Goal: Task Accomplishment & Management: Manage account settings

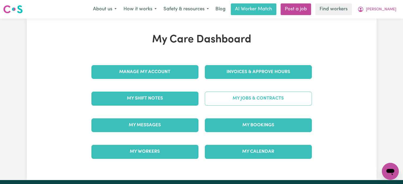
click at [249, 94] on link "My Jobs & Contracts" at bounding box center [258, 99] width 107 height 14
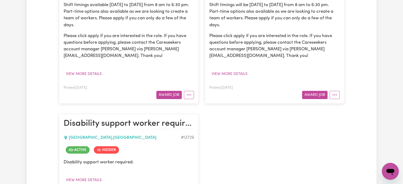
scroll to position [133, 0]
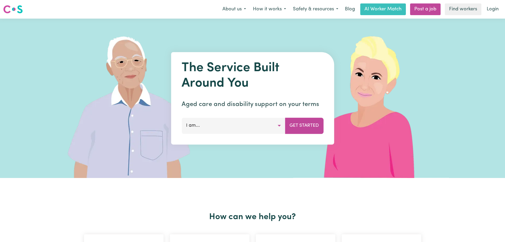
click at [502, 4] on div "Menu About us How it works Safety & resources Blog AI Worker Match Post a job F…" at bounding box center [252, 9] width 505 height 12
click at [492, 11] on link "Login" at bounding box center [493, 9] width 18 height 12
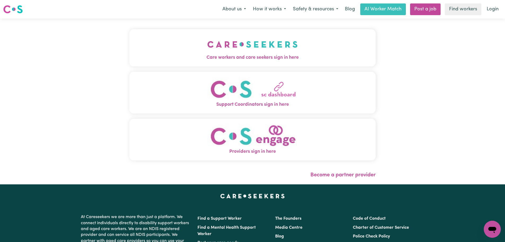
click at [207, 50] on img "Care workers and care seekers sign in here" at bounding box center [252, 44] width 90 height 20
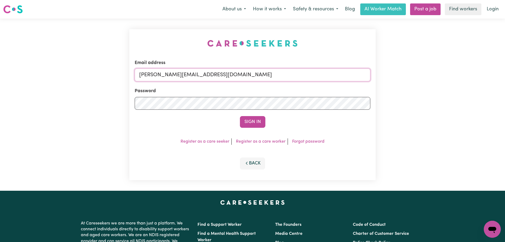
click at [244, 72] on input "[PERSON_NAME][EMAIL_ADDRESS][DOMAIN_NAME]" at bounding box center [253, 74] width 236 height 13
drag, startPoint x: 268, startPoint y: 77, endPoint x: 167, endPoint y: 76, distance: 100.5
click at [167, 76] on input "[PERSON_NAME]@careseekers.com.auedwinalofts@[DOMAIN_NAME]" at bounding box center [253, 74] width 236 height 13
click at [255, 70] on input "[PERSON_NAME]@careseekers.com.auedwinalofts@[DOMAIN_NAME]" at bounding box center [253, 74] width 236 height 13
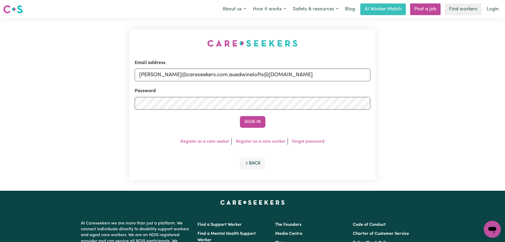
click at [255, 70] on input "[PERSON_NAME]@careseekers.com.auedwinalofts@[DOMAIN_NAME]" at bounding box center [253, 74] width 236 height 13
drag, startPoint x: 268, startPoint y: 73, endPoint x: 169, endPoint y: 75, distance: 98.9
click at [169, 75] on input "[EMAIL_ADDRESS][DOMAIN_NAME]" at bounding box center [253, 74] width 236 height 13
type input "[EMAIL_ADDRESS][DOMAIN_NAME]"
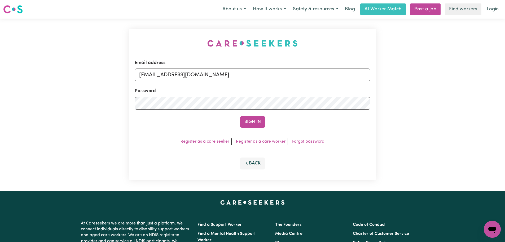
click at [240, 116] on button "Sign In" at bounding box center [252, 122] width 25 height 12
